Goal: Find specific page/section: Find specific page/section

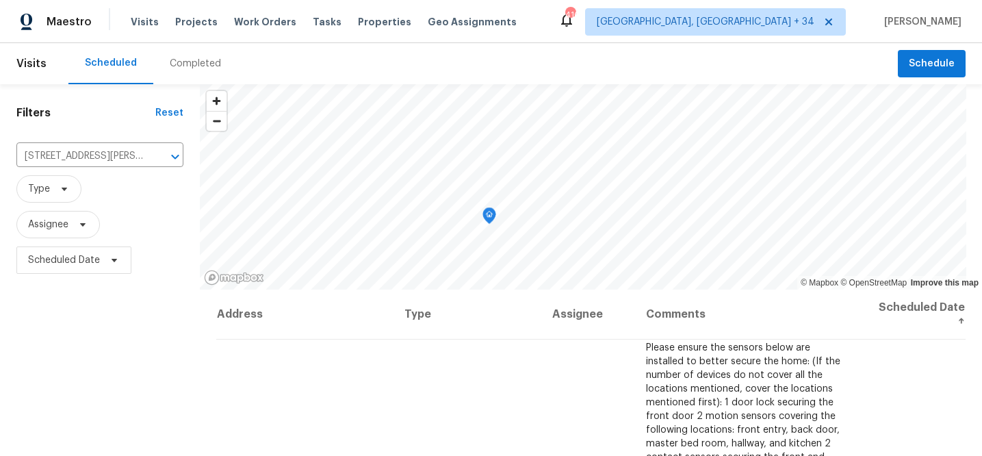
scroll to position [10, 0]
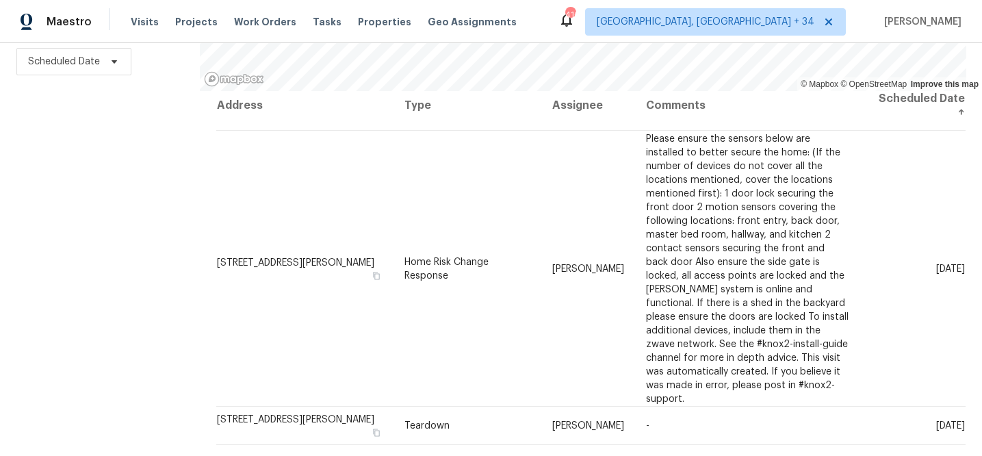
click at [41, 14] on div "Maestro" at bounding box center [46, 21] width 92 height 27
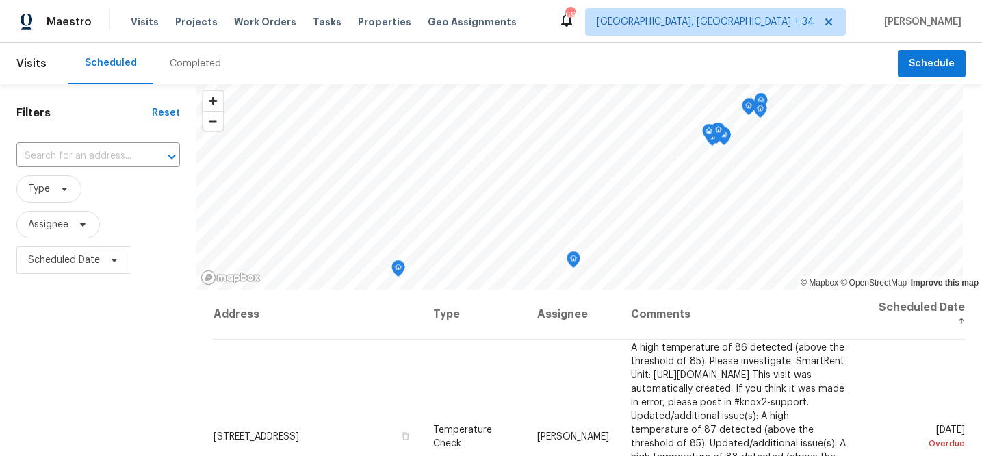
click at [205, 59] on div "Completed" at bounding box center [195, 64] width 51 height 14
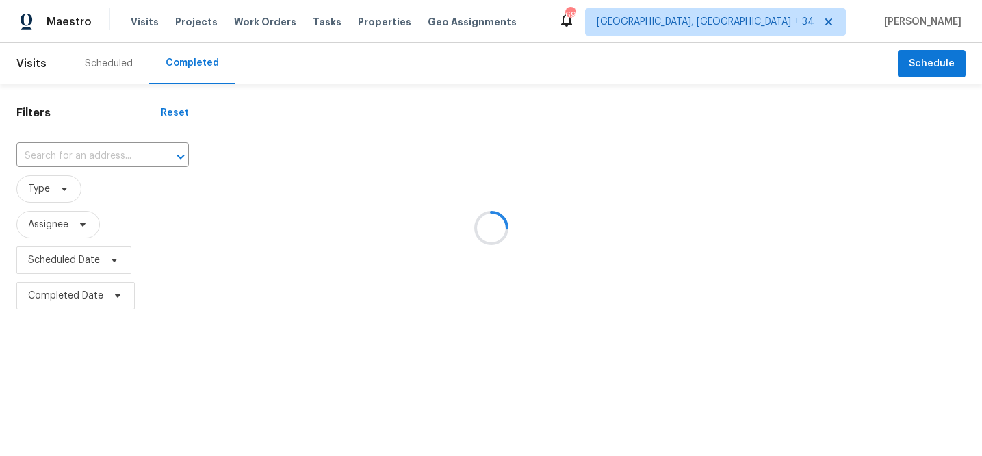
click at [97, 160] on div at bounding box center [491, 228] width 982 height 456
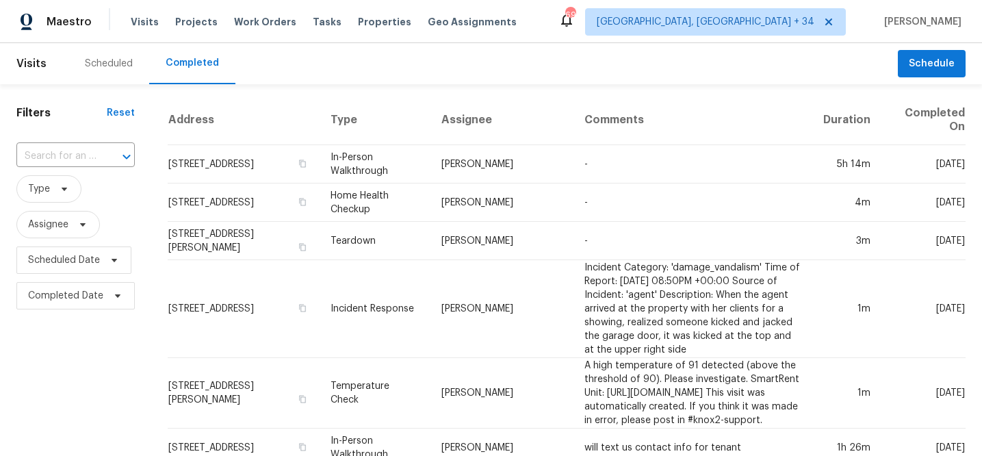
click at [96, 156] on div "​" at bounding box center [75, 156] width 118 height 21
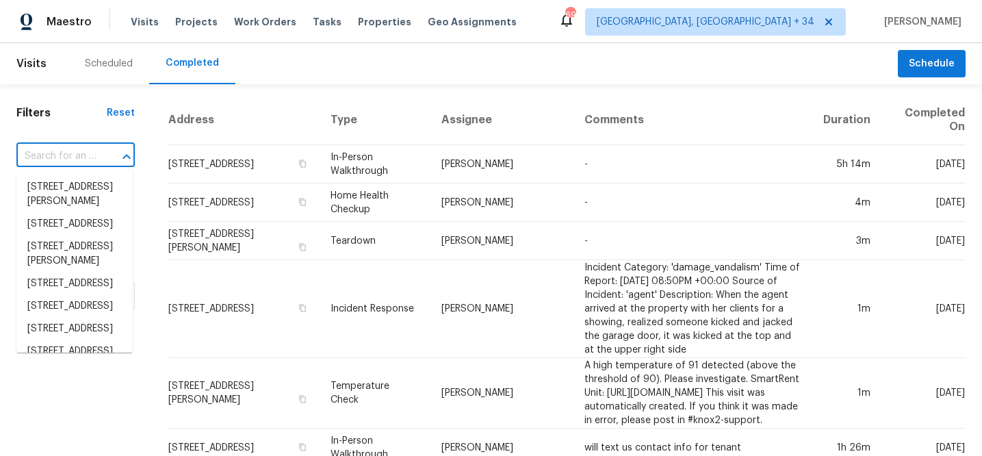
paste input "1590 [GEOGRAPHIC_DATA][PERSON_NAME]"
type input "1590 [GEOGRAPHIC_DATA][PERSON_NAME]"
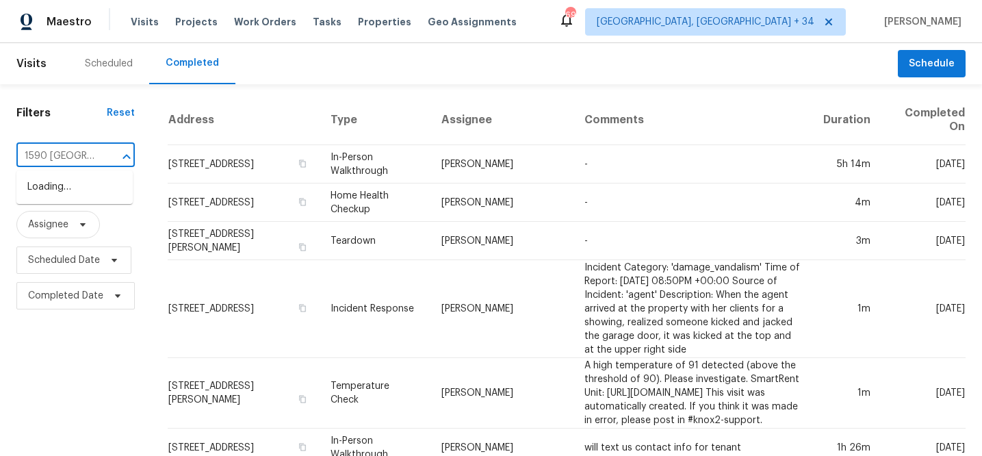
scroll to position [0, 15]
click at [84, 184] on li "[STREET_ADDRESS][PERSON_NAME]" at bounding box center [74, 194] width 116 height 37
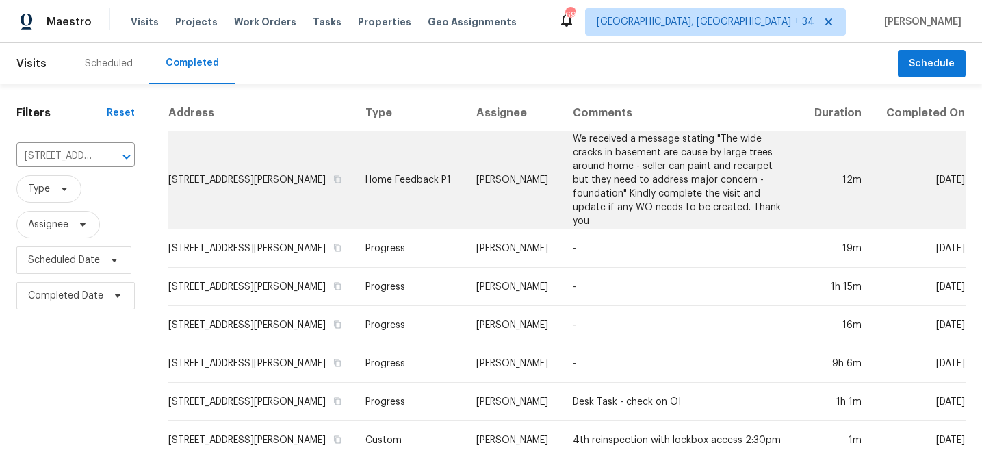
click at [235, 196] on td "[STREET_ADDRESS][PERSON_NAME]" at bounding box center [261, 180] width 187 height 98
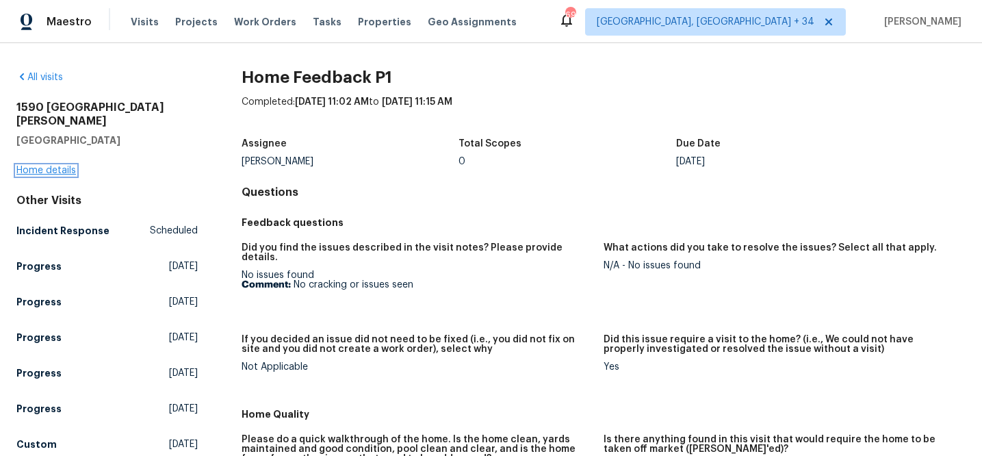
click at [54, 166] on link "Home details" at bounding box center [46, 171] width 60 height 10
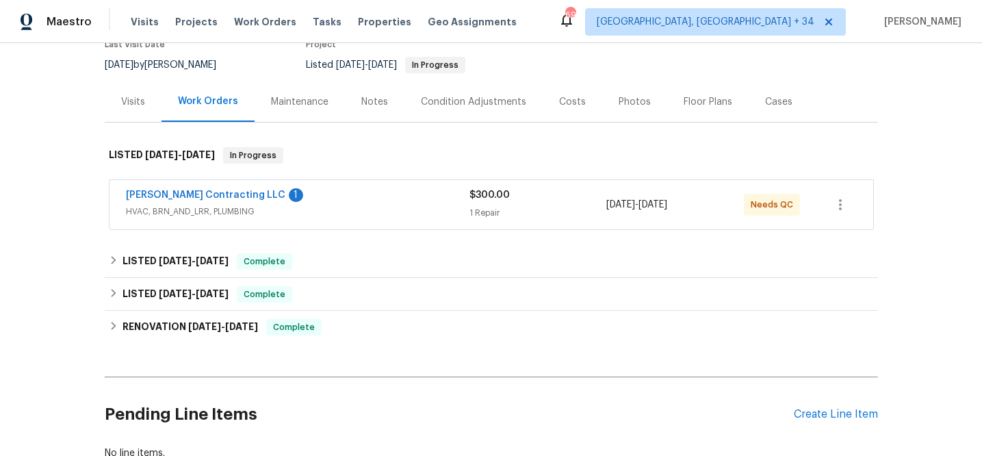
scroll to position [127, 0]
click at [839, 204] on icon "button" at bounding box center [840, 204] width 3 height 11
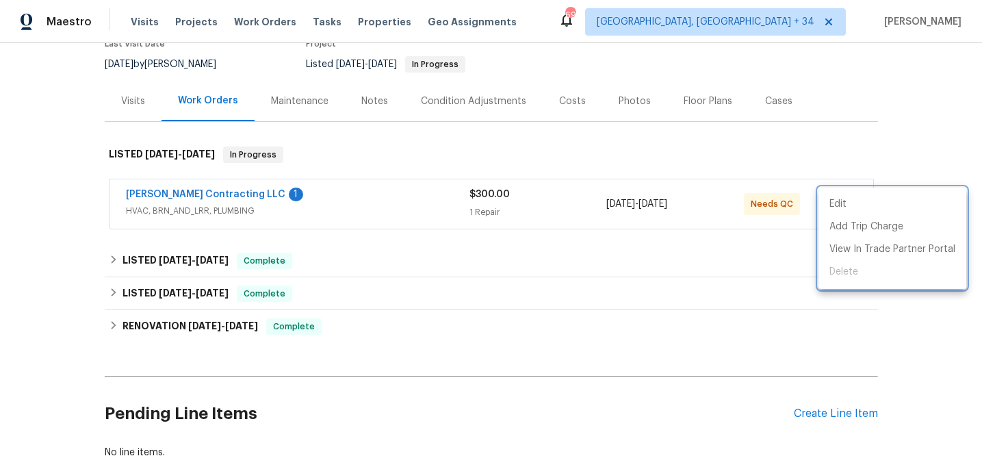
click at [644, 258] on div at bounding box center [491, 228] width 982 height 456
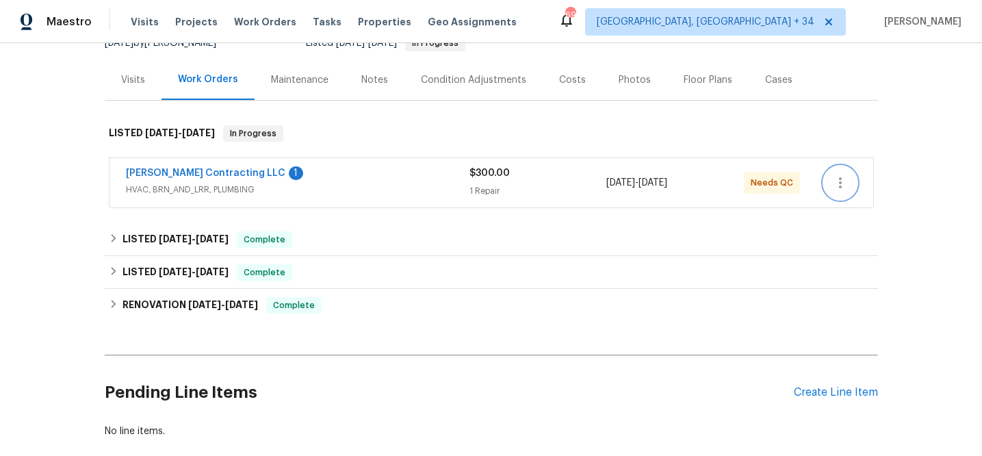
scroll to position [0, 0]
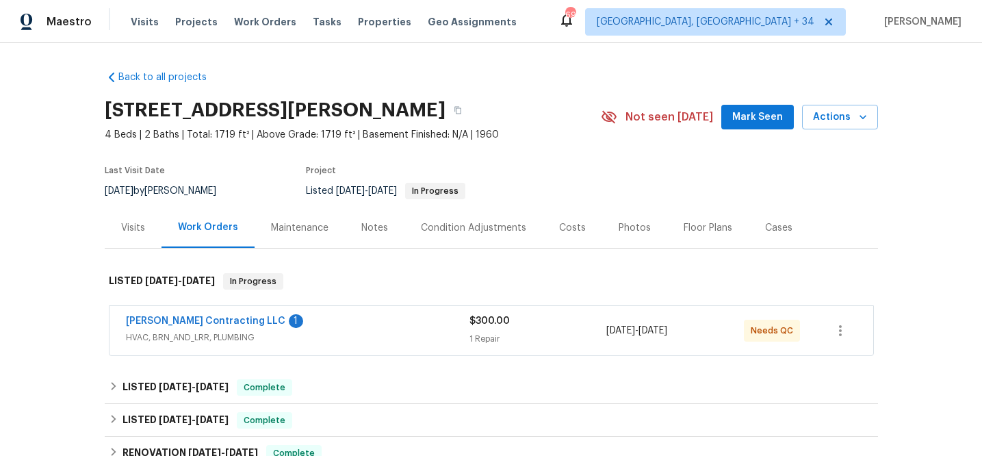
click at [300, 222] on div "Maintenance" at bounding box center [300, 228] width 58 height 14
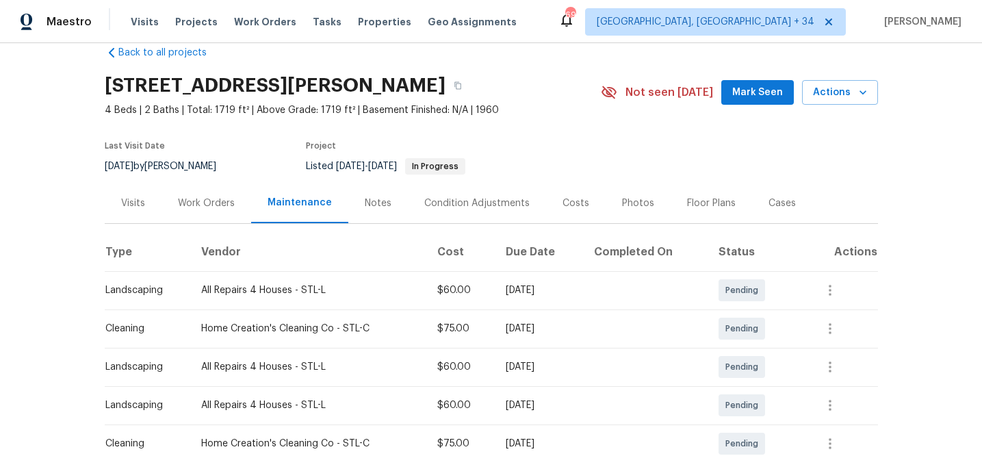
scroll to position [91, 0]
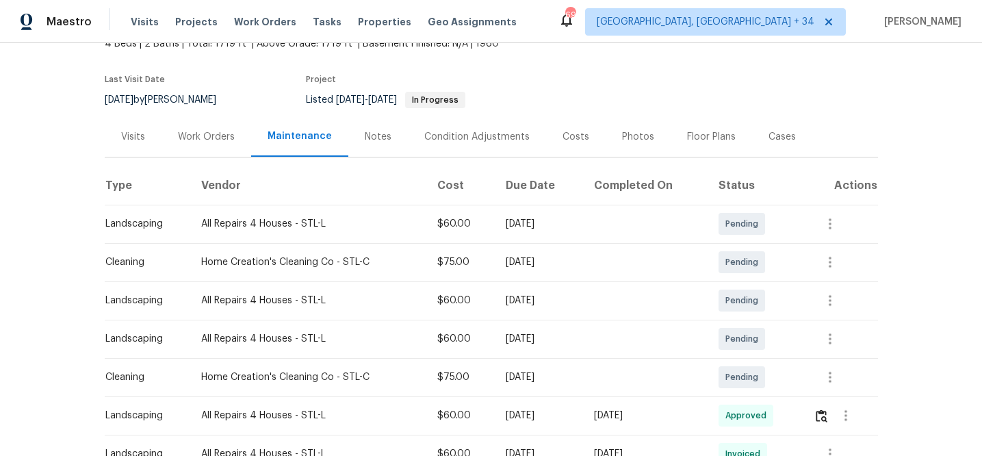
click at [372, 130] on div "Notes" at bounding box center [378, 137] width 27 height 14
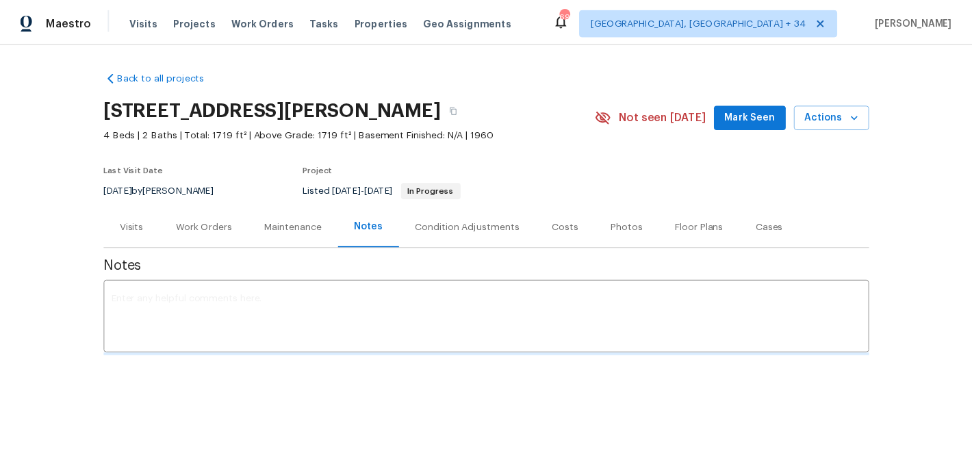
scroll to position [91, 0]
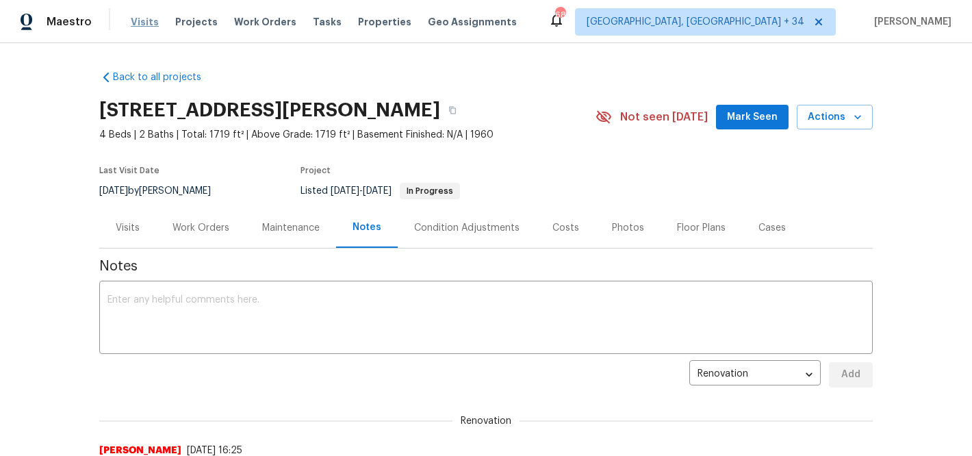
click at [132, 23] on span "Visits" at bounding box center [145, 22] width 28 height 14
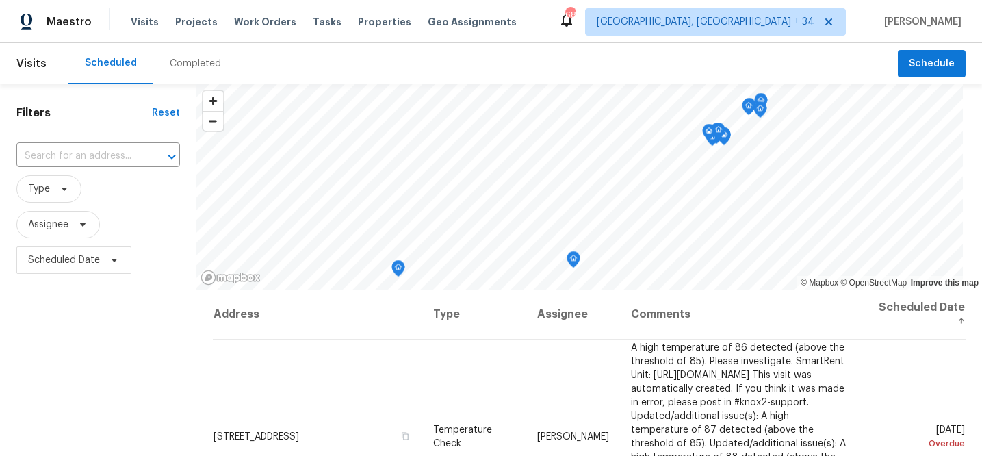
click at [209, 63] on div "Completed" at bounding box center [195, 64] width 51 height 14
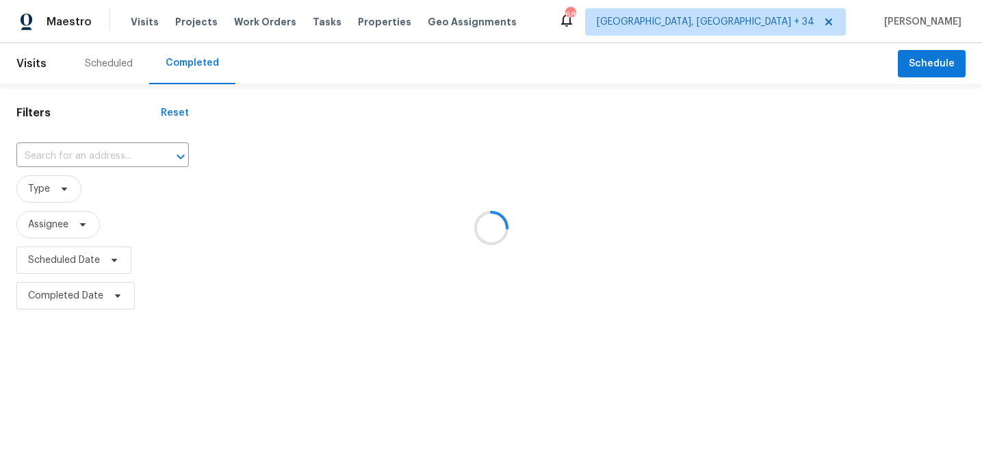
click at [110, 161] on div at bounding box center [491, 228] width 982 height 456
click at [111, 159] on div at bounding box center [491, 228] width 982 height 456
click at [109, 157] on div at bounding box center [491, 228] width 982 height 456
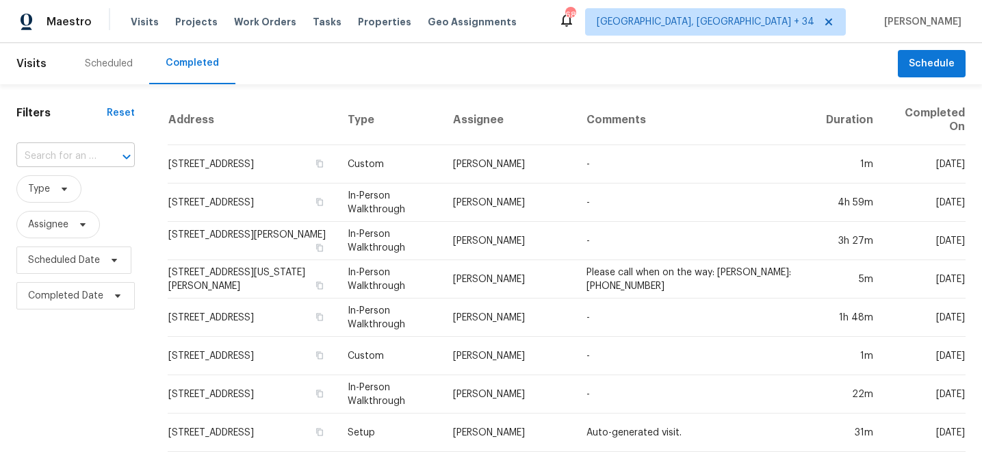
click at [109, 155] on div at bounding box center [117, 156] width 36 height 19
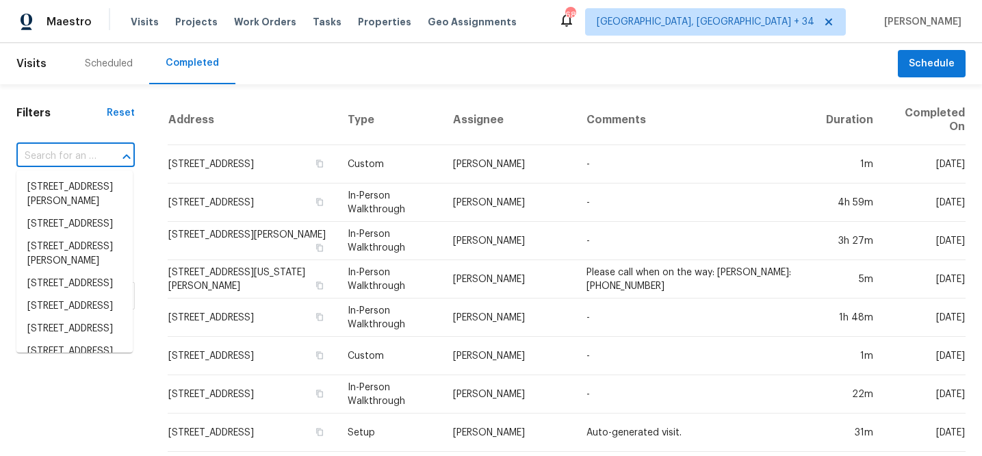
paste input "6440 Clear Springs"
type input "6440 Clear Springs"
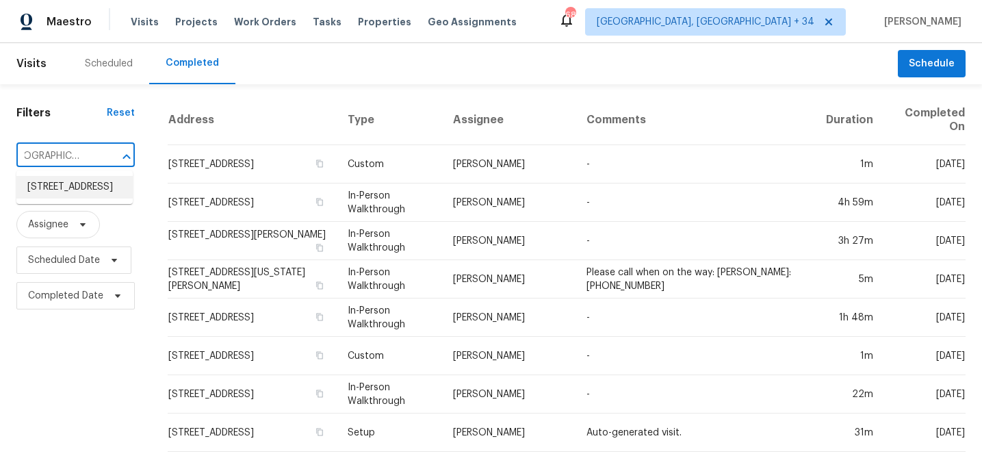
click at [70, 193] on li "6440 Clear Springs Rd, Simi Valley, CA 93063" at bounding box center [74, 187] width 116 height 23
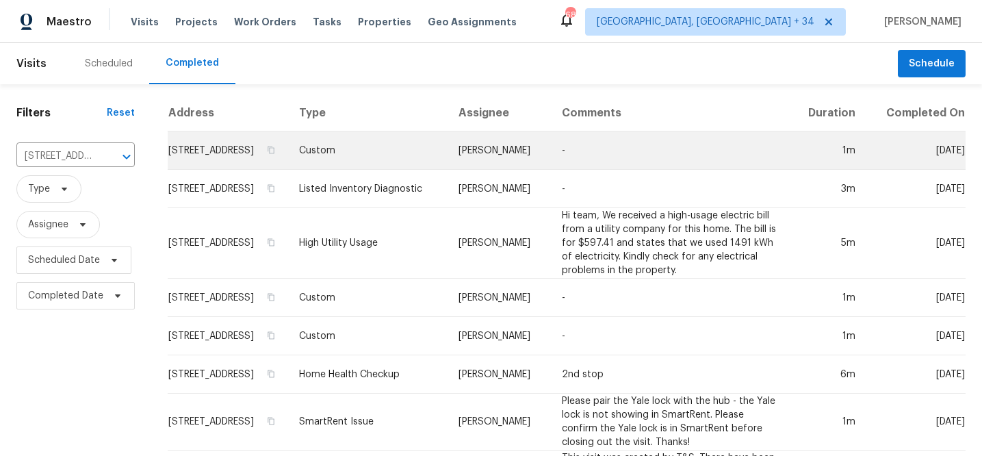
click at [324, 170] on td "Custom" at bounding box center [367, 150] width 159 height 38
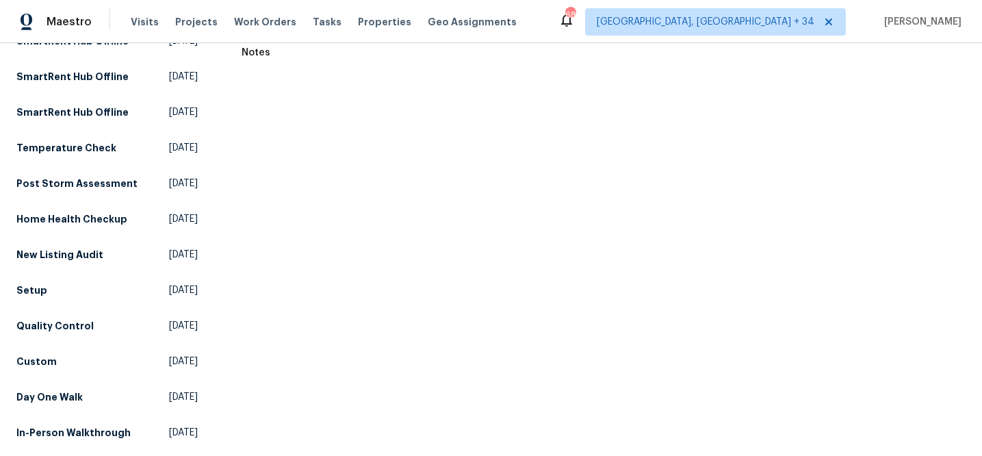
scroll to position [396, 0]
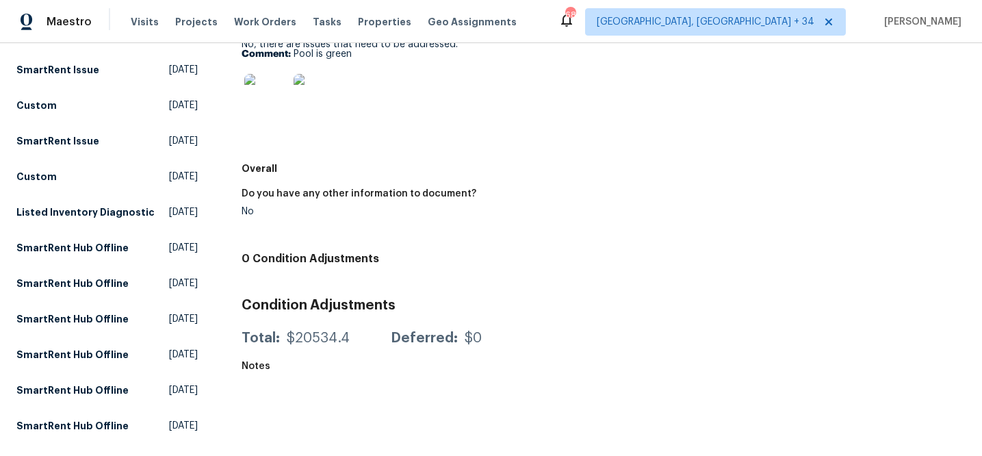
click at [272, 81] on img at bounding box center [266, 96] width 44 height 44
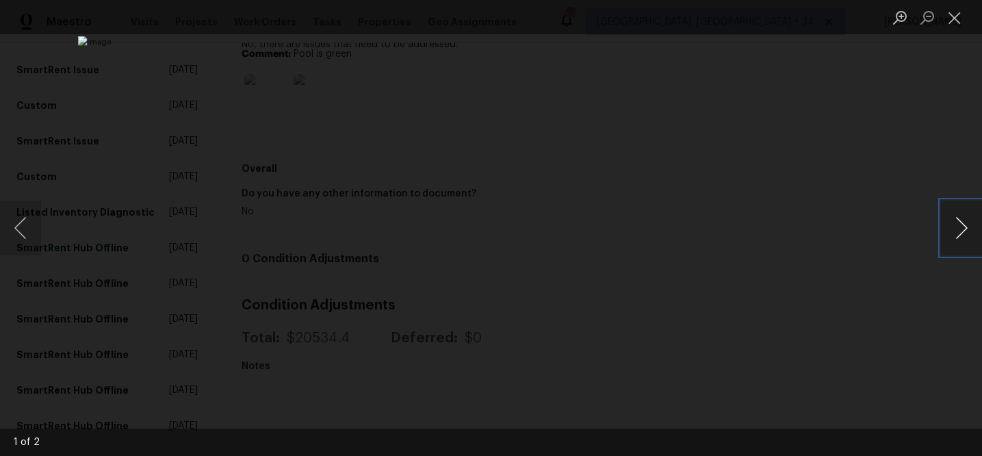
click at [958, 230] on button "Next image" at bounding box center [961, 228] width 41 height 55
click at [954, 18] on button "Close lightbox" at bounding box center [954, 17] width 27 height 24
